Goal: Answer question/provide support: Share knowledge or assist other users

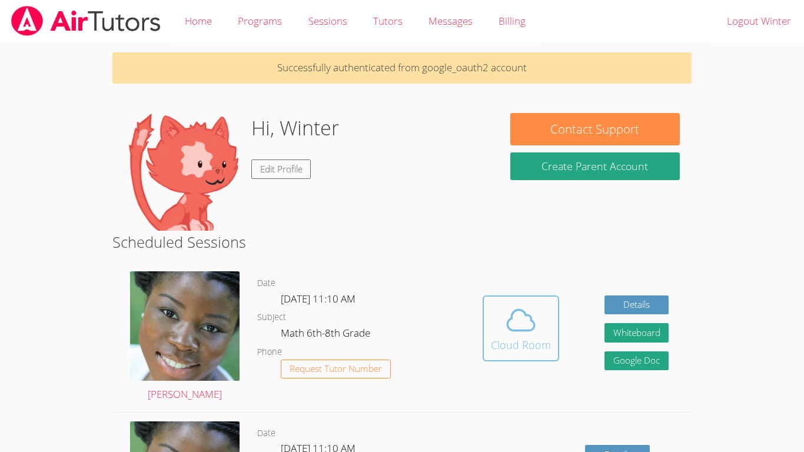
click at [504, 321] on icon at bounding box center [520, 320] width 33 height 33
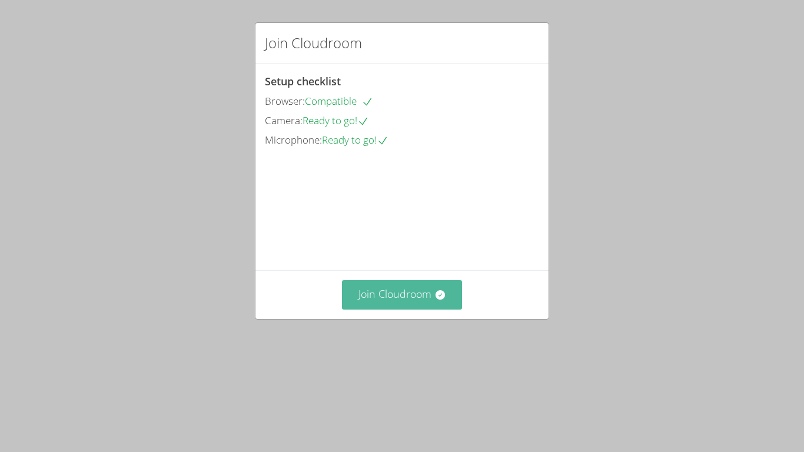
click at [410, 309] on button "Join Cloudroom" at bounding box center [402, 294] width 121 height 29
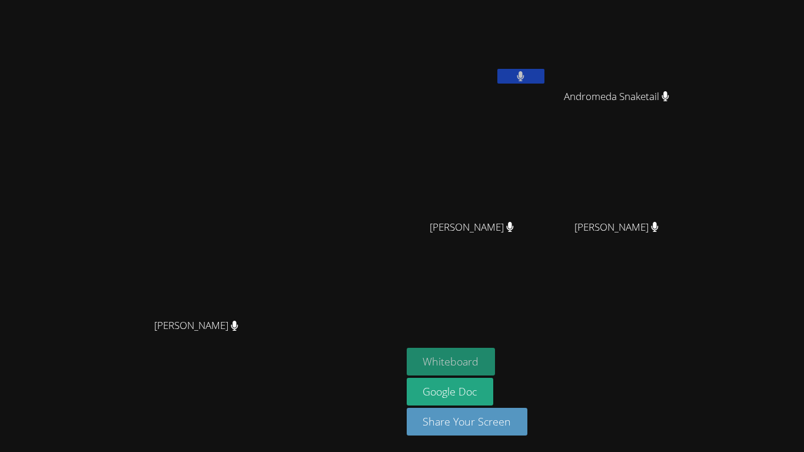
click at [496, 354] on button "Whiteboard" at bounding box center [451, 362] width 89 height 28
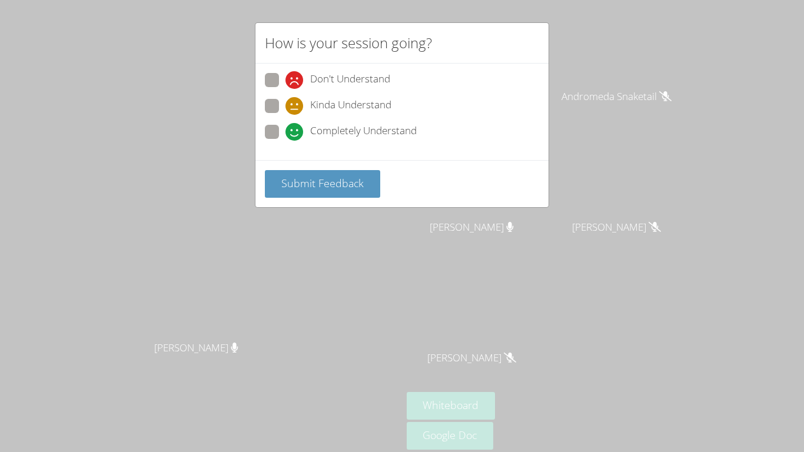
click at [285, 141] on span at bounding box center [285, 141] width 0 height 0
click at [285, 135] on input "Completely Understand" at bounding box center [290, 130] width 10 height 10
radio input "true"
click at [282, 179] on span "Submit Feedback" at bounding box center [322, 183] width 82 height 14
